Goal: Task Accomplishment & Management: Use online tool/utility

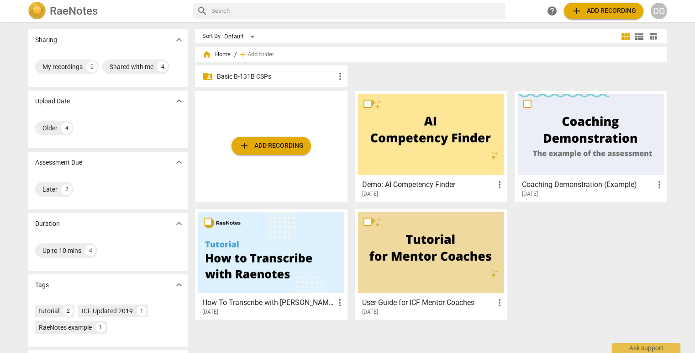
click at [252, 143] on span "add Add recording" at bounding box center [271, 145] width 65 height 11
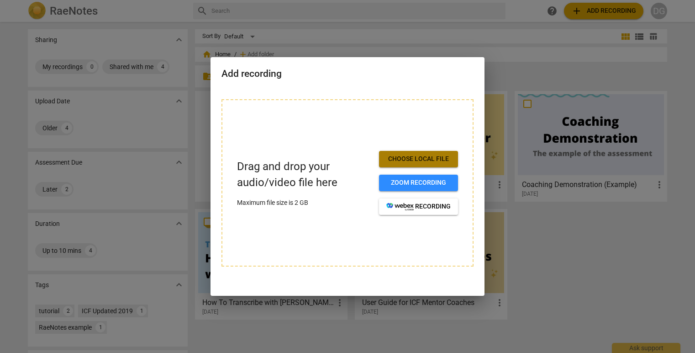
click at [414, 157] on span "Choose local file" at bounding box center [418, 158] width 64 height 9
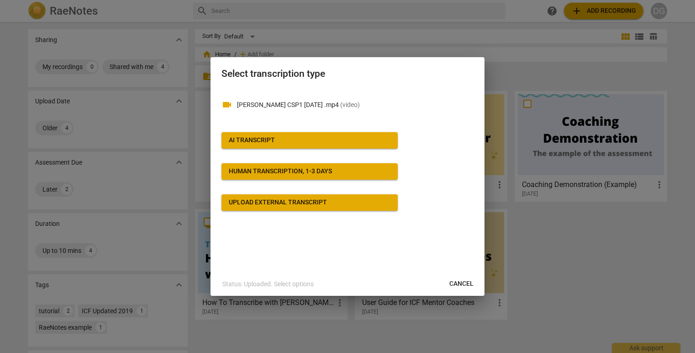
click at [623, 274] on div at bounding box center [347, 176] width 695 height 353
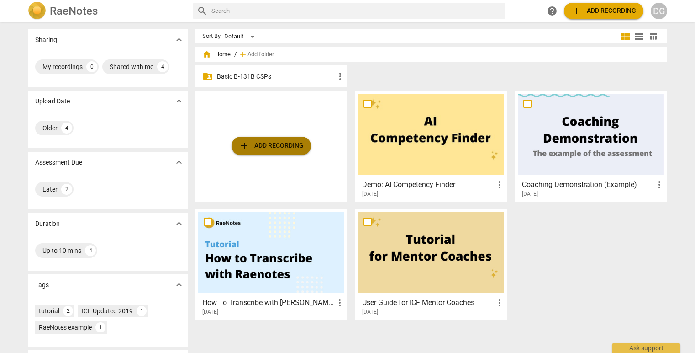
click at [257, 140] on span "add Add recording" at bounding box center [271, 145] width 65 height 11
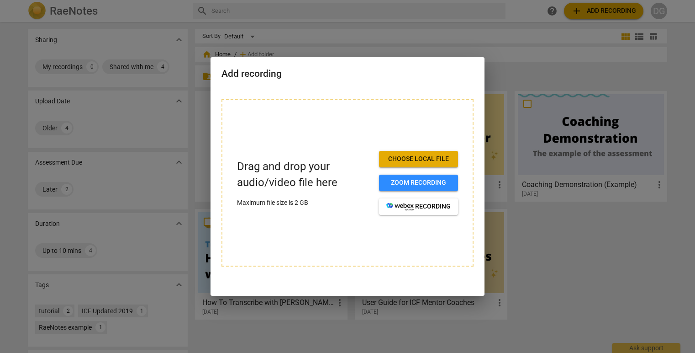
click at [414, 156] on span "Choose local file" at bounding box center [418, 158] width 64 height 9
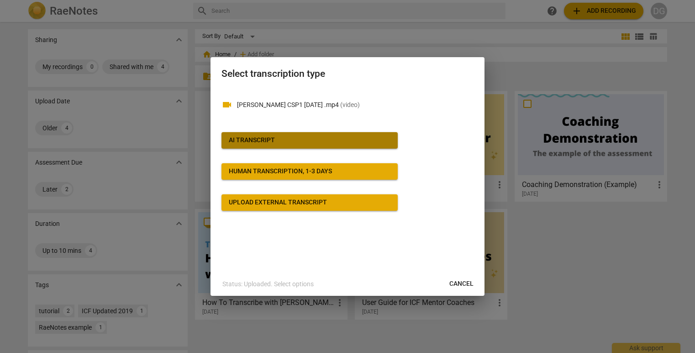
click at [264, 134] on button "AI Transcript" at bounding box center [310, 140] width 176 height 16
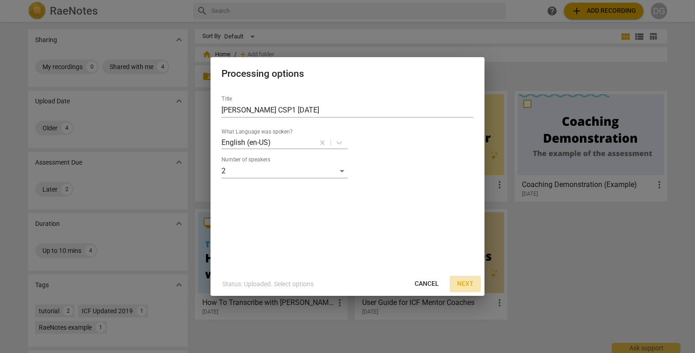
click at [467, 283] on span "Next" at bounding box center [465, 283] width 16 height 9
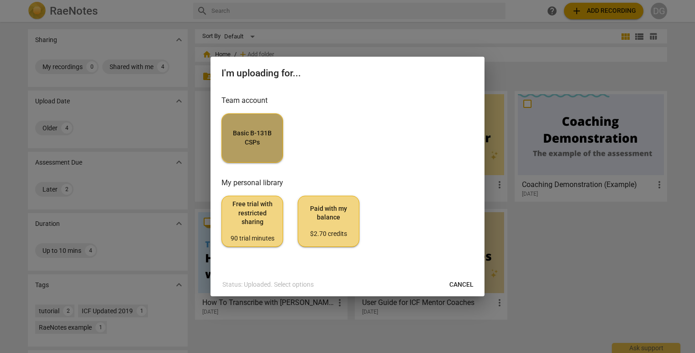
click at [254, 137] on span "Basic B-131B CSPs" at bounding box center [252, 138] width 46 height 18
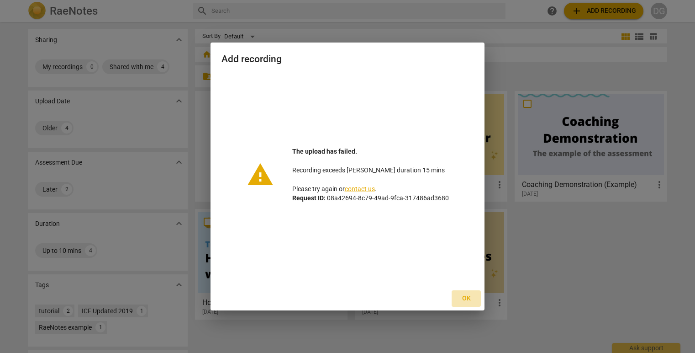
click at [466, 297] on span "Ok" at bounding box center [466, 298] width 15 height 9
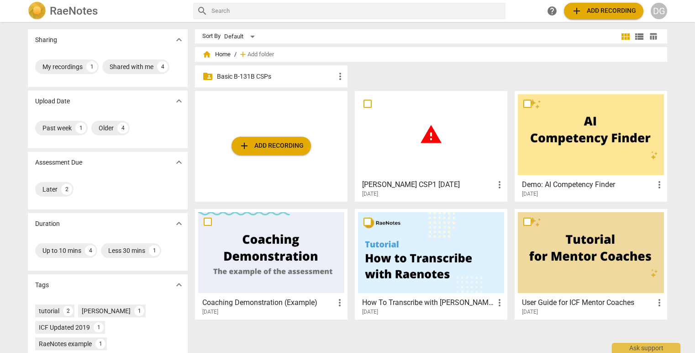
click at [488, 186] on h3 "[PERSON_NAME] CSP1 [DATE]" at bounding box center [428, 184] width 132 height 11
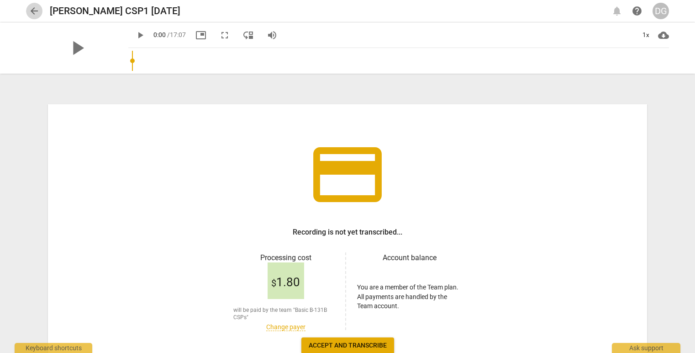
click at [32, 11] on span "arrow_back" at bounding box center [34, 10] width 11 height 11
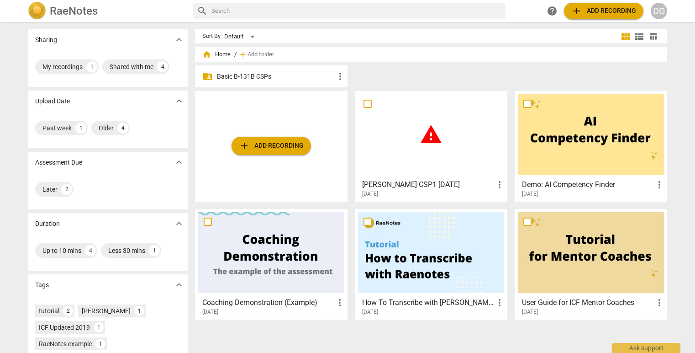
click at [365, 102] on input "checkbox" at bounding box center [367, 103] width 19 height 11
checkbox input "false"
click at [496, 185] on span "more_vert" at bounding box center [499, 184] width 11 height 11
click at [506, 203] on li "Delete" at bounding box center [510, 206] width 35 height 22
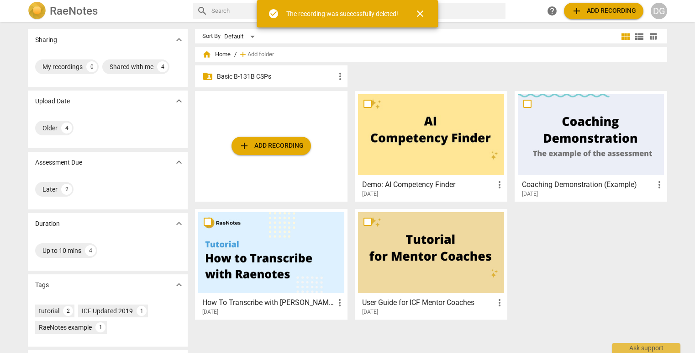
click at [420, 13] on span "close" at bounding box center [420, 13] width 11 height 11
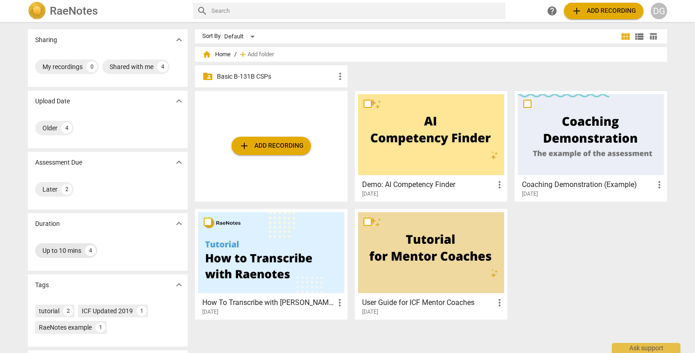
click at [68, 253] on div "Up to 10 mins" at bounding box center [61, 250] width 39 height 9
click at [265, 140] on button "add Add recording" at bounding box center [271, 146] width 79 height 18
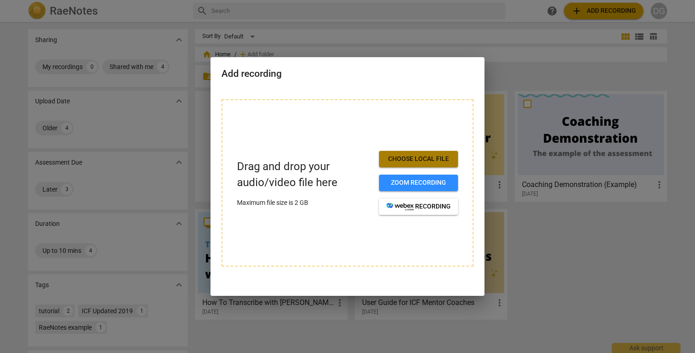
click at [408, 158] on span "Choose local file" at bounding box center [418, 158] width 64 height 9
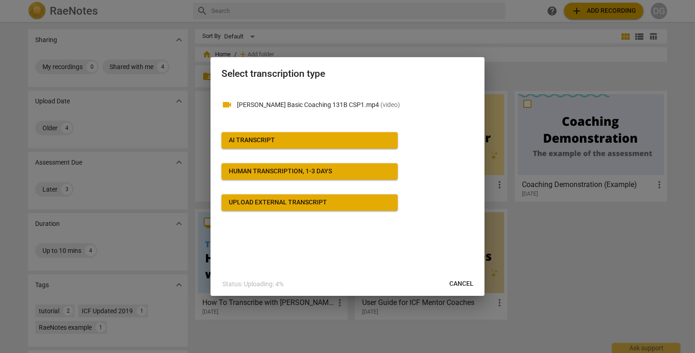
click at [245, 138] on div "AI Transcript" at bounding box center [252, 140] width 46 height 9
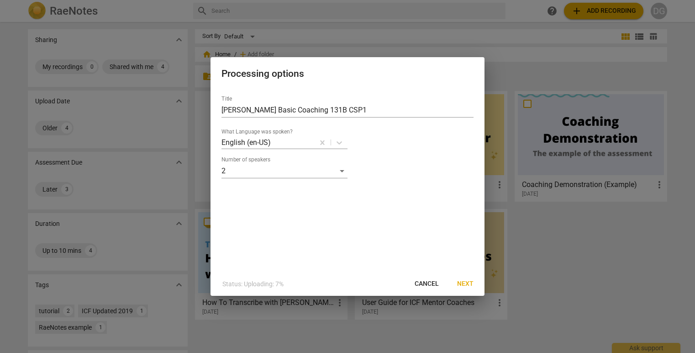
click at [461, 281] on span "Next" at bounding box center [465, 283] width 16 height 9
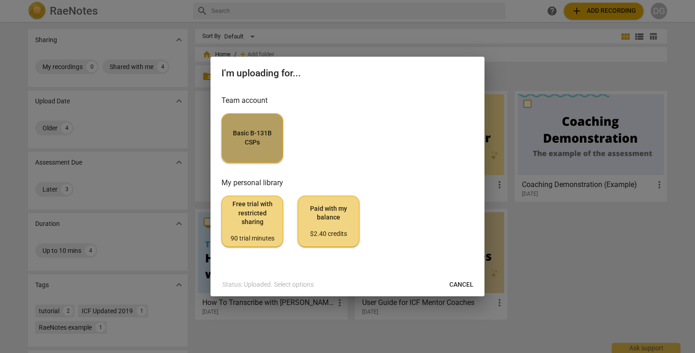
click at [253, 134] on span "Basic B-131B CSPs" at bounding box center [252, 138] width 46 height 18
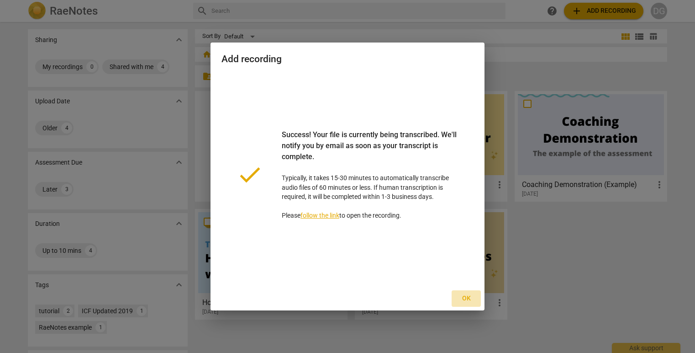
click at [465, 295] on span "Ok" at bounding box center [466, 298] width 15 height 9
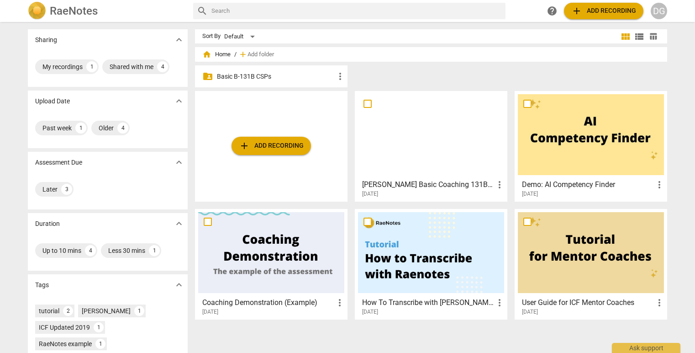
click at [388, 128] on div at bounding box center [431, 134] width 146 height 81
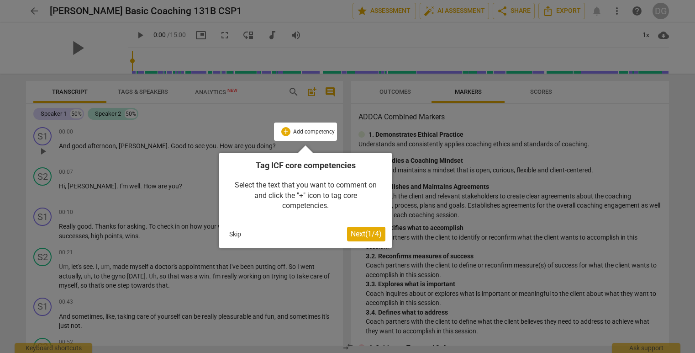
click at [33, 10] on div at bounding box center [347, 176] width 695 height 353
click at [233, 233] on button "Skip" at bounding box center [235, 234] width 19 height 14
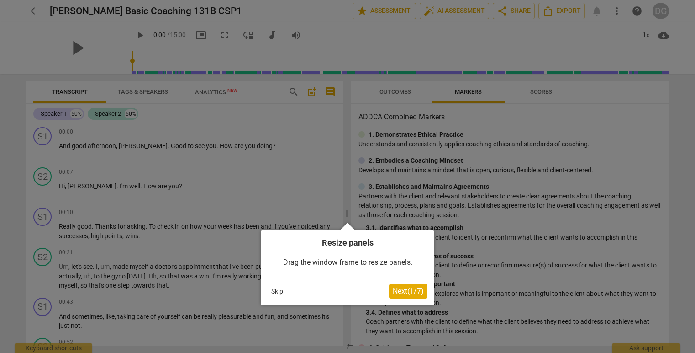
click at [274, 290] on button "Skip" at bounding box center [277, 291] width 19 height 14
